Goal: Task Accomplishment & Management: Use online tool/utility

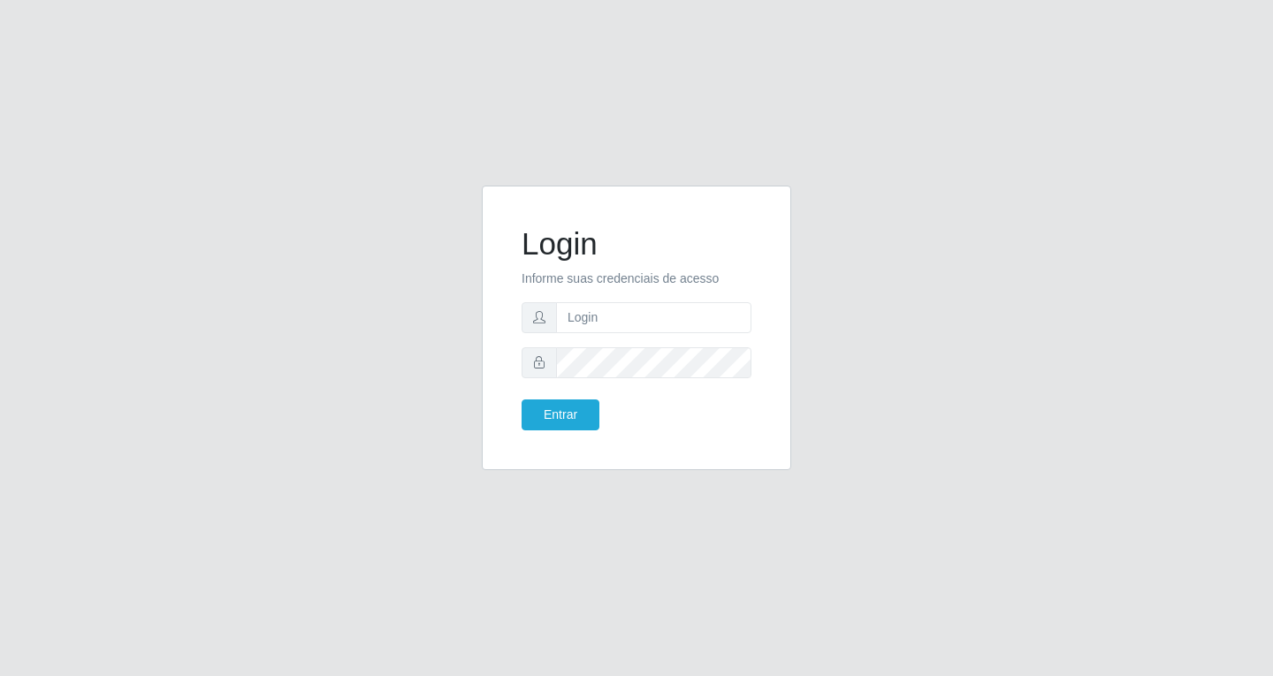
click at [672, 334] on form "Login Informe suas credenciais de acesso Entrar" at bounding box center [637, 327] width 230 height 205
click at [668, 329] on input "text" at bounding box center [653, 317] width 195 height 31
type input "[EMAIL_ADDRESS][DOMAIN_NAME]"
click at [522, 400] on button "Entrar" at bounding box center [561, 415] width 78 height 31
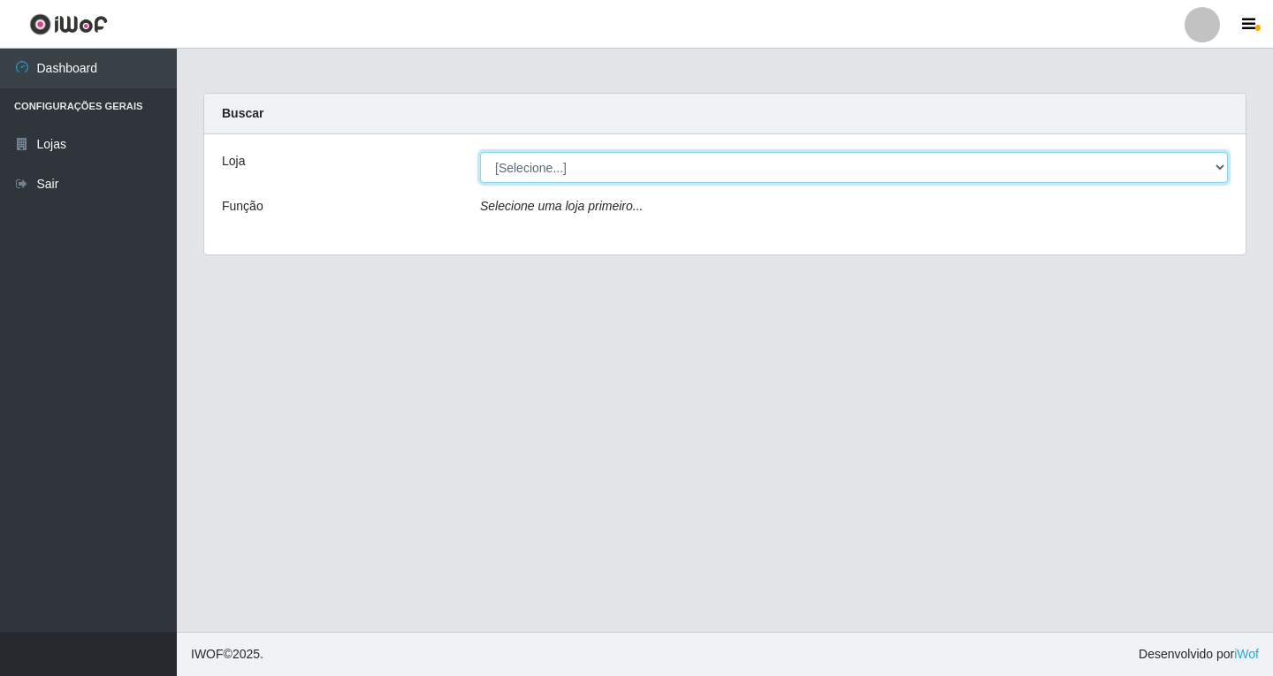
click at [711, 172] on select "[Selecione...] SuperFácil Atacado - [GEOGRAPHIC_DATA]" at bounding box center [854, 167] width 748 height 31
select select "503"
click at [480, 152] on select "[Selecione...] SuperFácil Atacado - [GEOGRAPHIC_DATA]" at bounding box center [854, 167] width 748 height 31
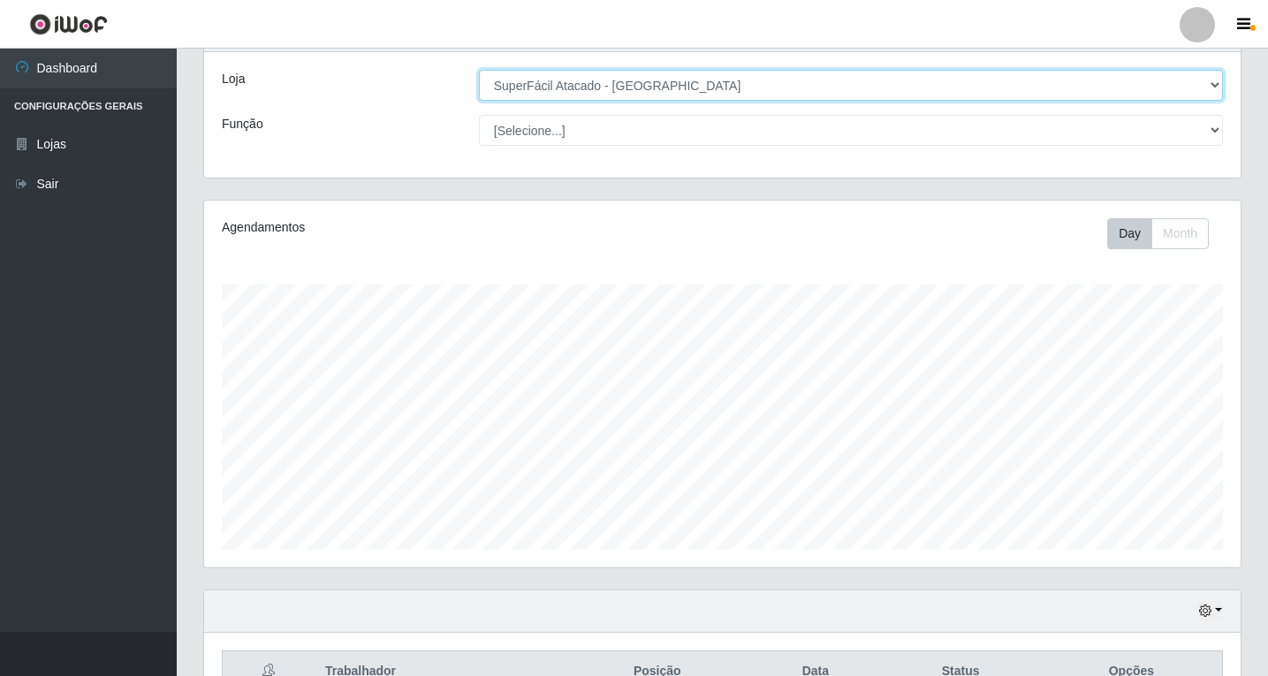
scroll to position [183, 0]
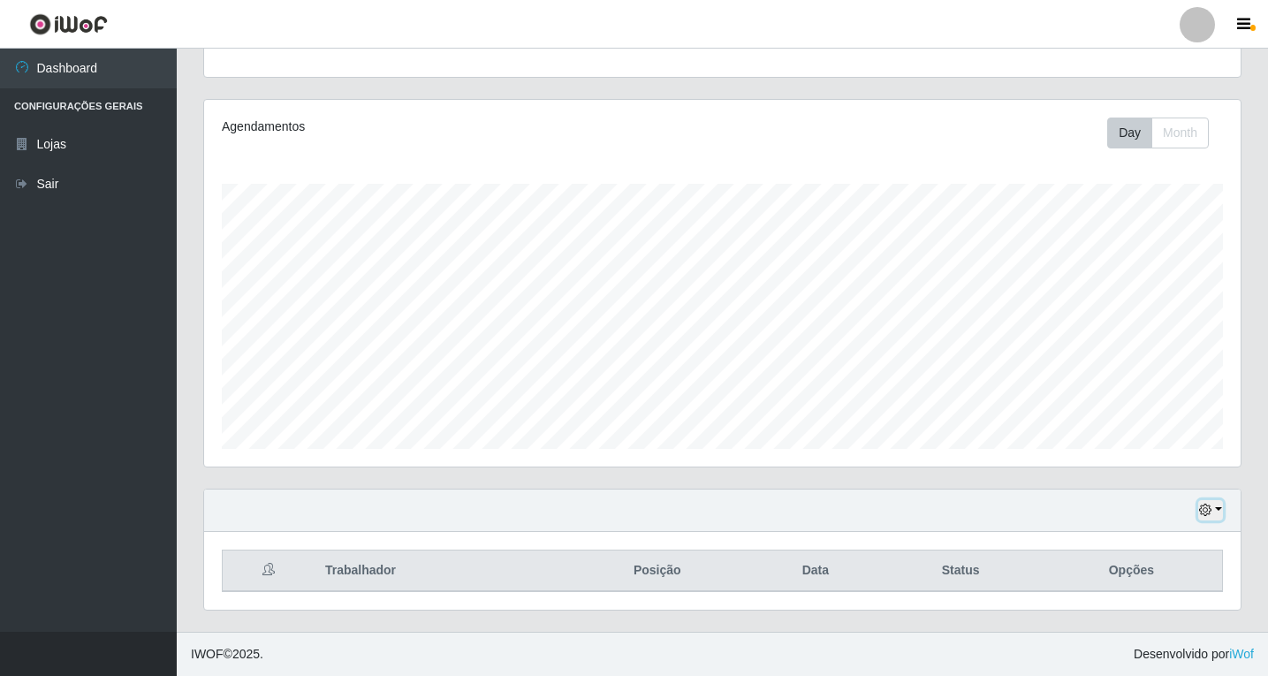
click at [1208, 518] on button "button" at bounding box center [1211, 510] width 25 height 20
click at [1123, 447] on button "1 Semana" at bounding box center [1153, 444] width 140 height 37
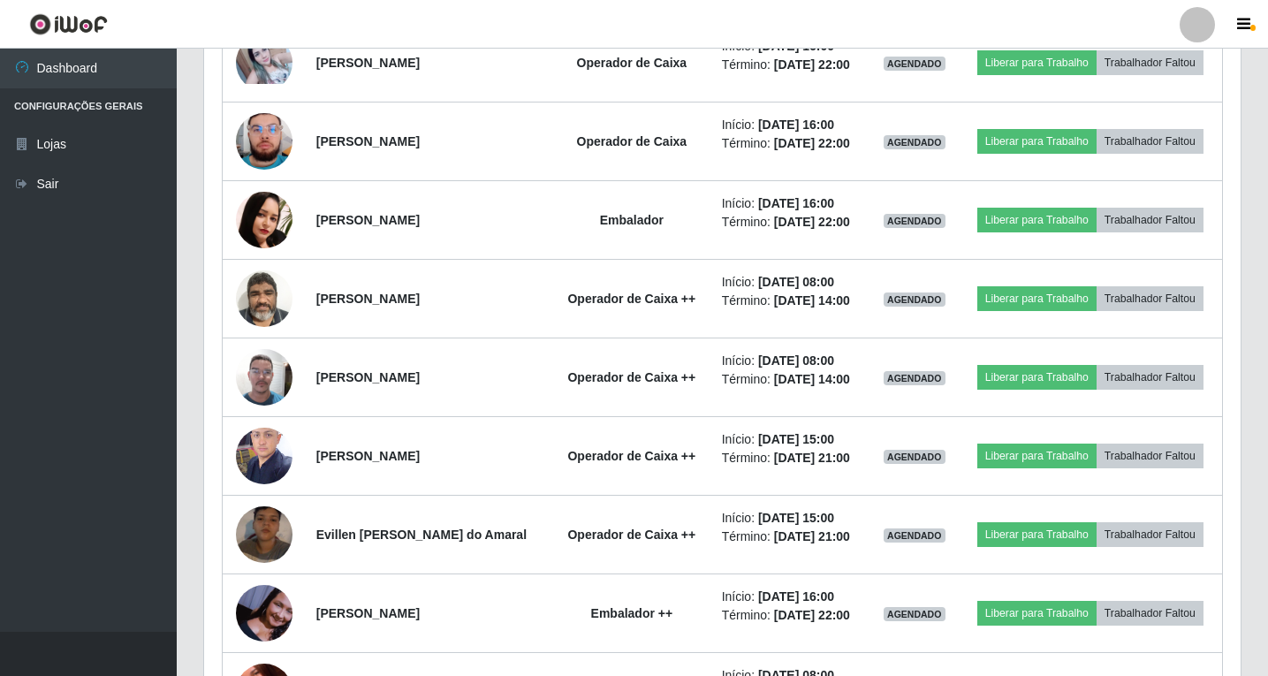
scroll to position [1155, 0]
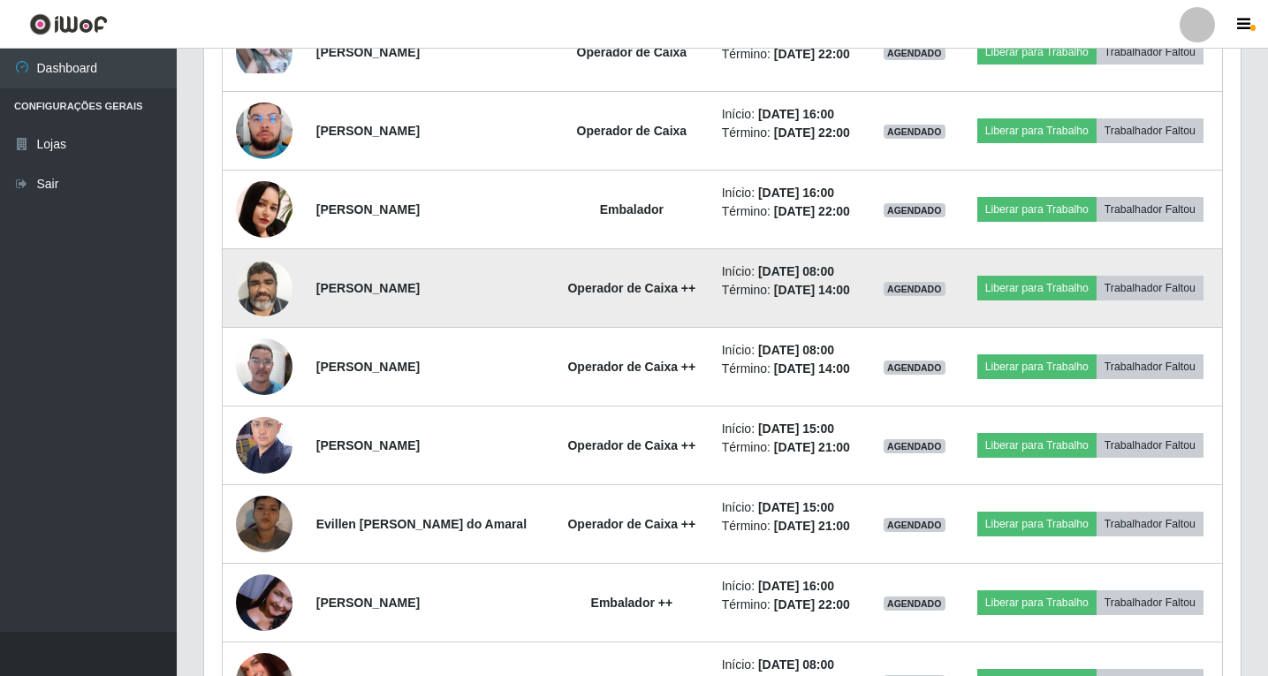
click at [754, 281] on li "Término: [DATE] 14:00" at bounding box center [791, 290] width 138 height 19
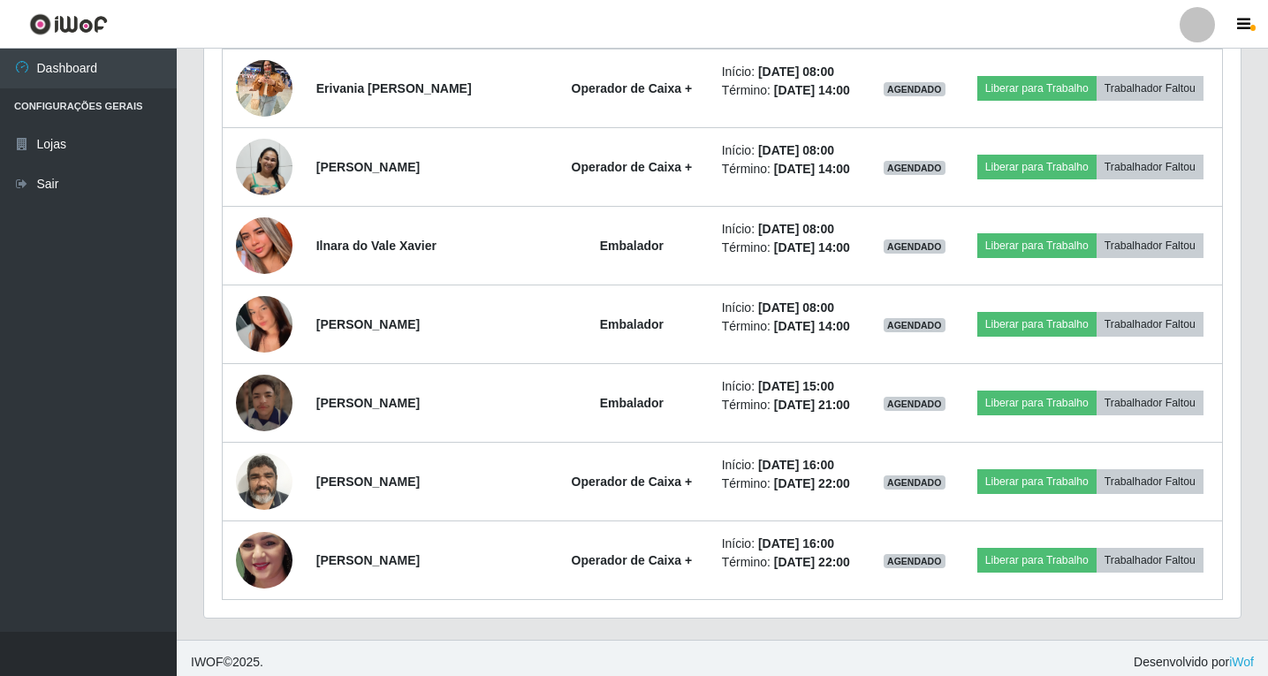
scroll to position [2543, 0]
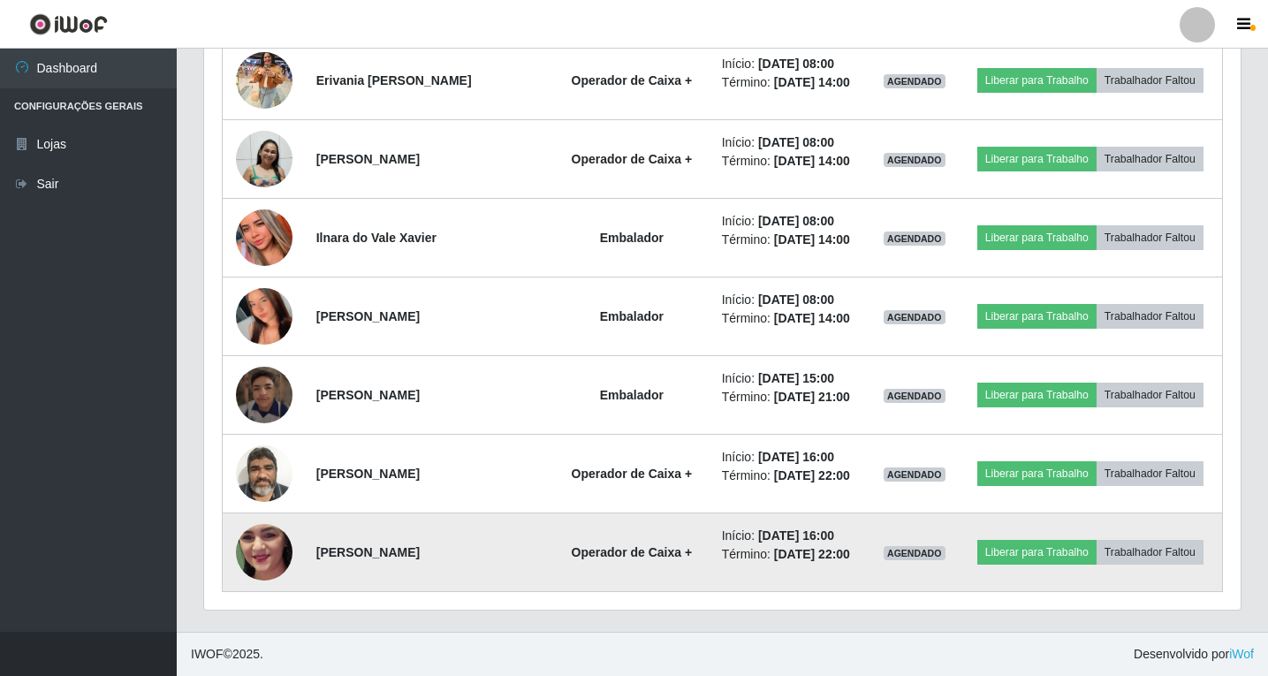
click at [752, 525] on td "Início: [DATE] 16:00 Término: [DATE] 22:00" at bounding box center [791, 553] width 159 height 79
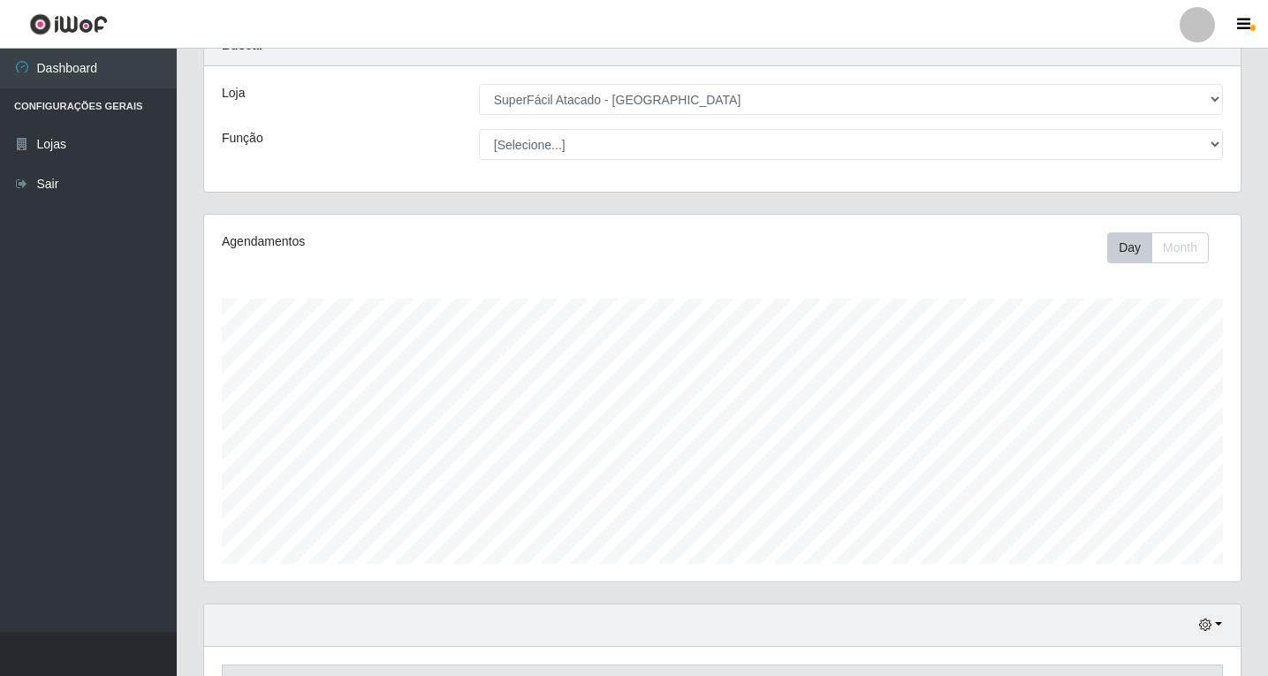
scroll to position [0, 0]
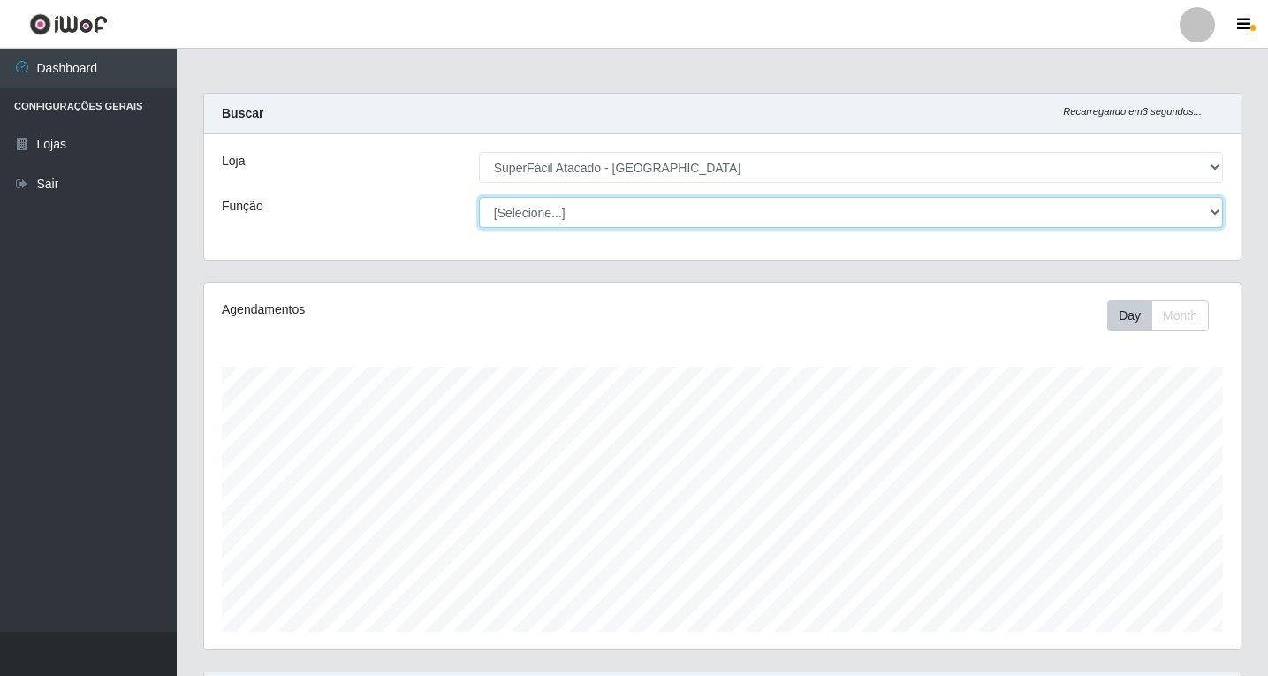
click at [1207, 214] on select "[Selecione...] Embalador Embalador + Embalador ++ Operador de Caixa Operador de…" at bounding box center [851, 212] width 744 height 31
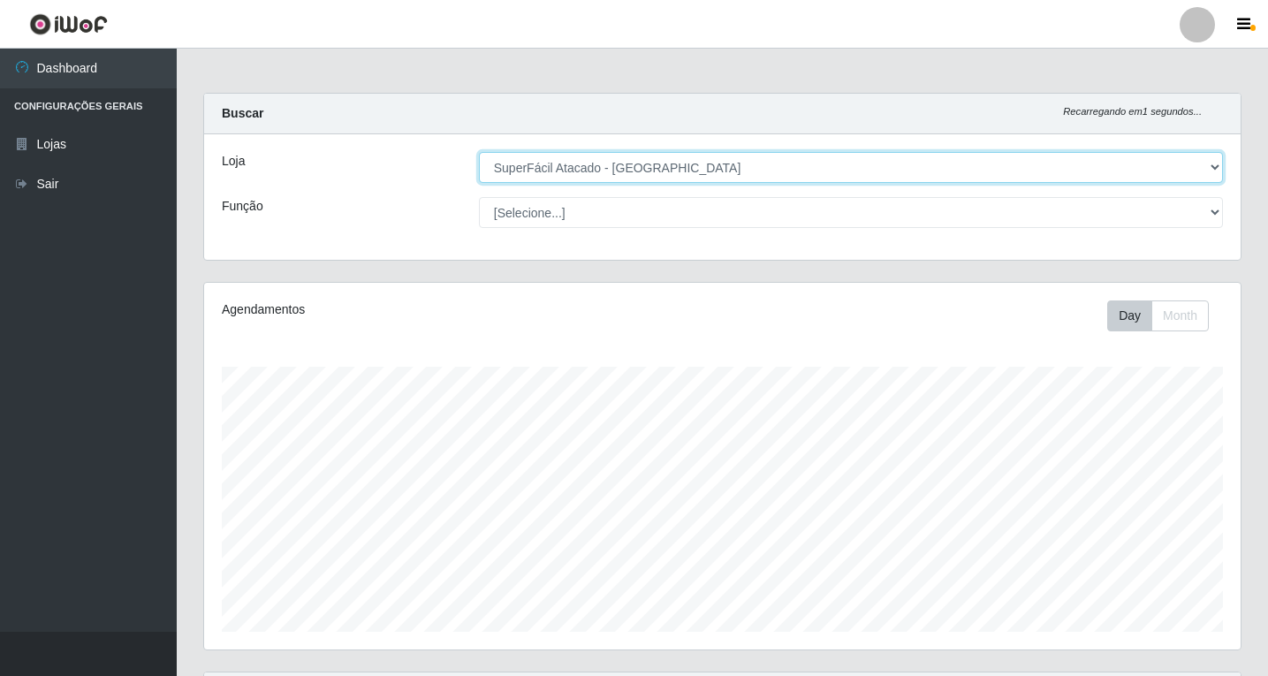
click at [1207, 165] on select "[Selecione...] SuperFácil Atacado - [GEOGRAPHIC_DATA]" at bounding box center [851, 167] width 744 height 31
click at [1205, 165] on select "[Selecione...] SuperFácil Atacado - [GEOGRAPHIC_DATA]" at bounding box center [851, 167] width 744 height 31
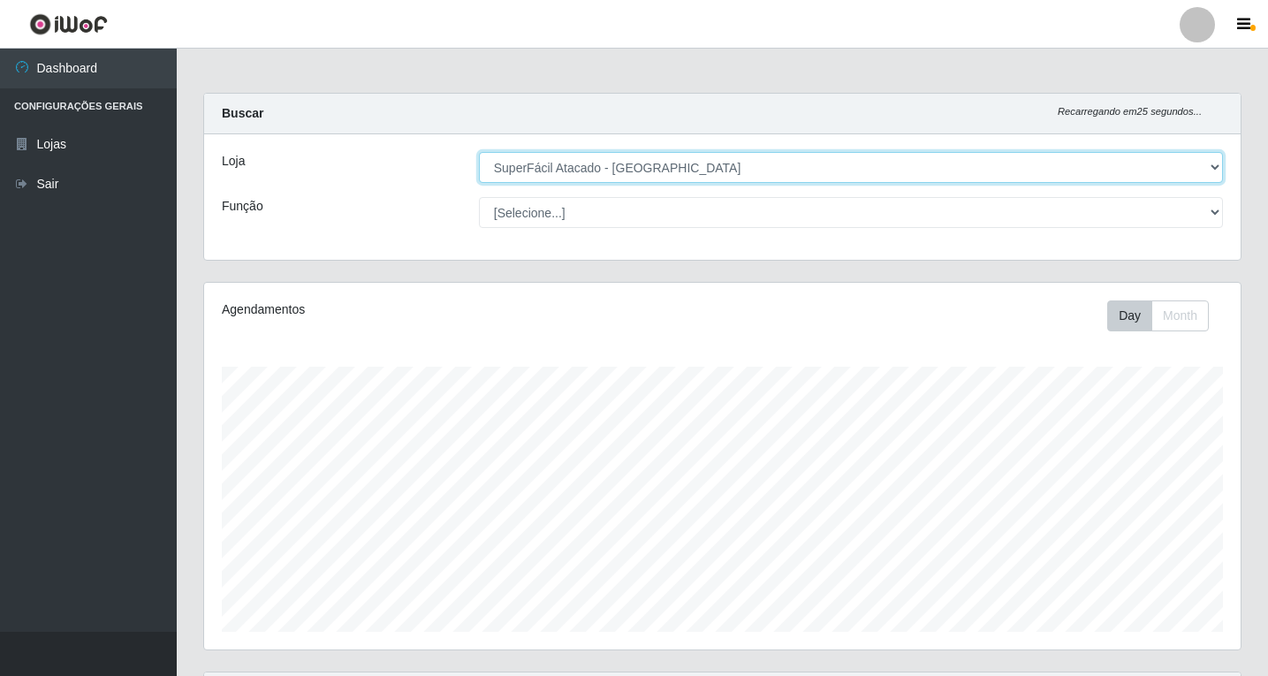
click at [1215, 168] on select "[Selecione...] SuperFácil Atacado - [GEOGRAPHIC_DATA]" at bounding box center [851, 167] width 744 height 31
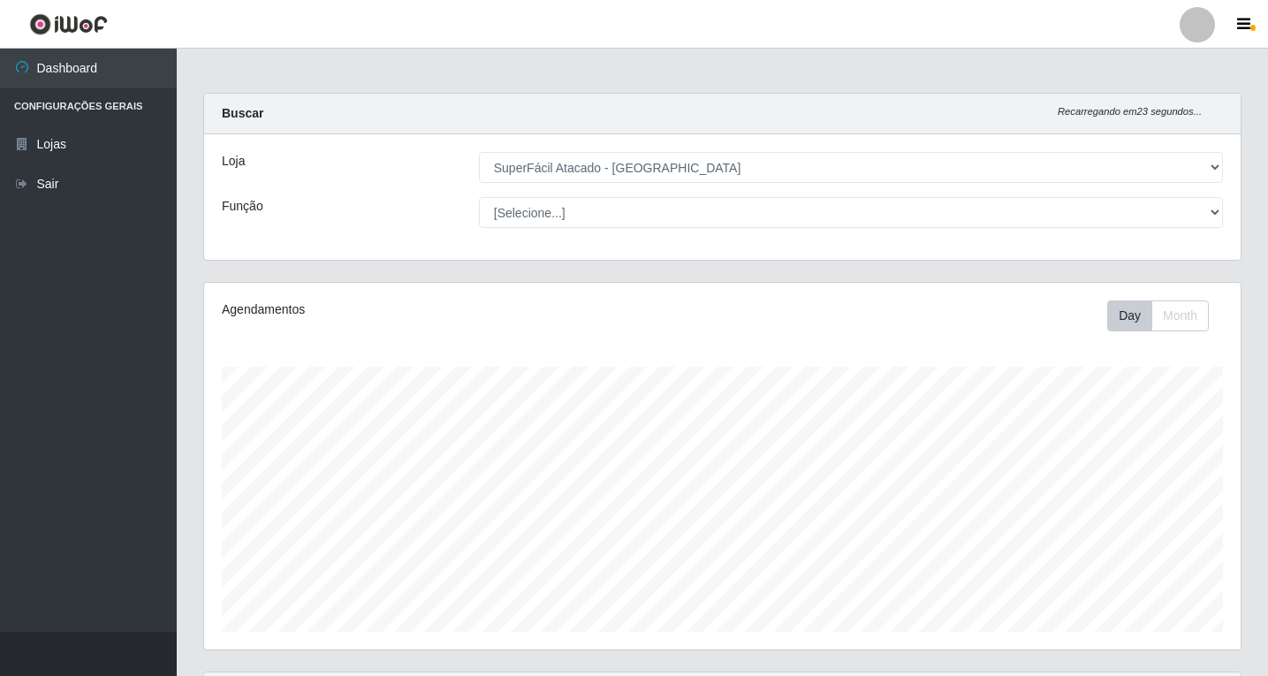
click at [1220, 102] on div "Buscar Recarregando em 23 segundos..." at bounding box center [722, 114] width 1037 height 41
click at [1180, 317] on button "Month" at bounding box center [1180, 316] width 57 height 31
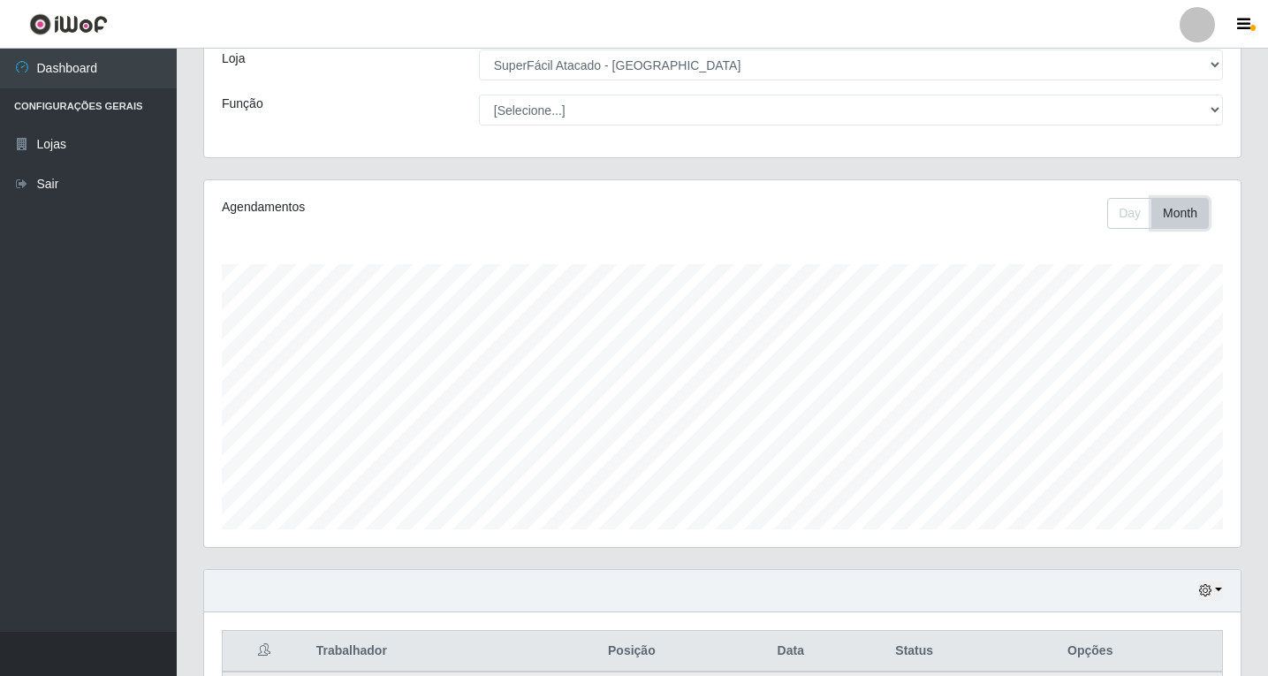
scroll to position [88, 0]
